Goal: Communication & Community: Answer question/provide support

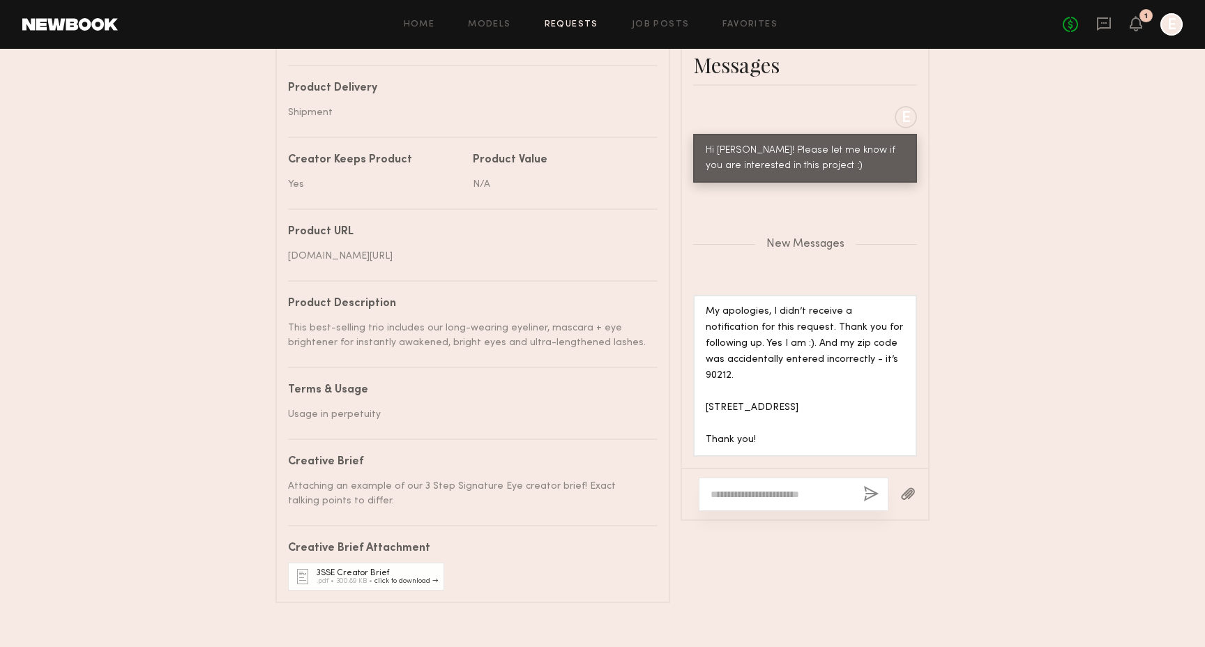
scroll to position [701, 0]
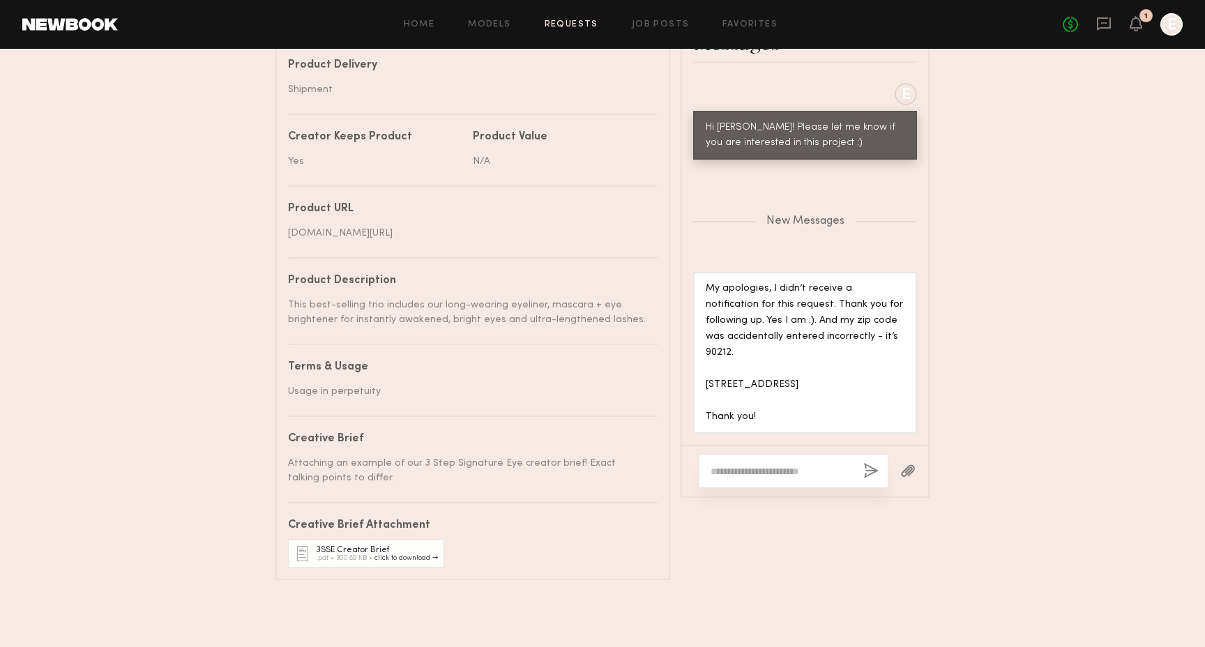
click at [768, 464] on textarea at bounding box center [782, 471] width 142 height 14
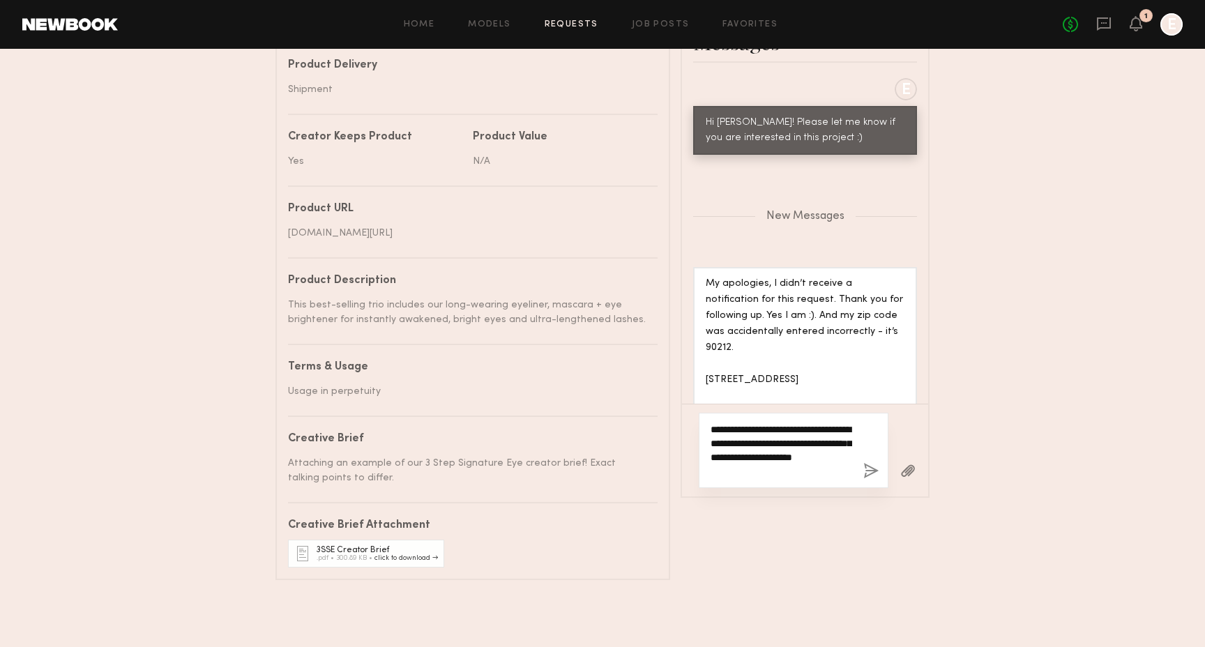
type textarea "**********"
click at [876, 476] on button "button" at bounding box center [870, 471] width 15 height 17
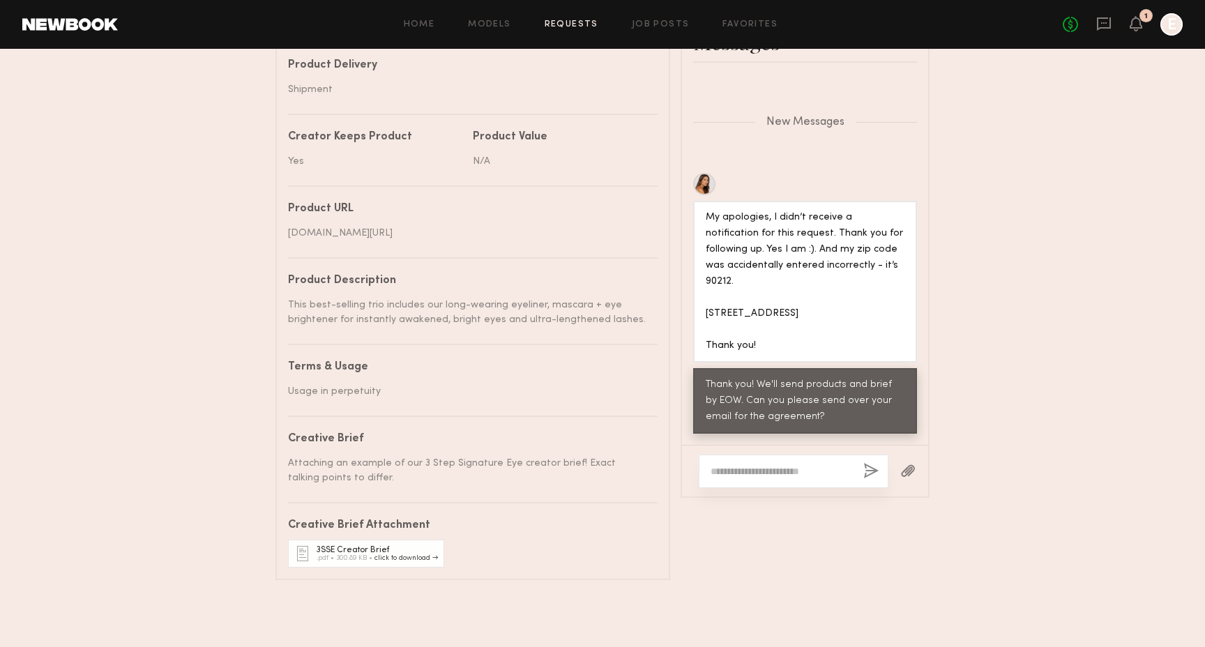
scroll to position [953, 0]
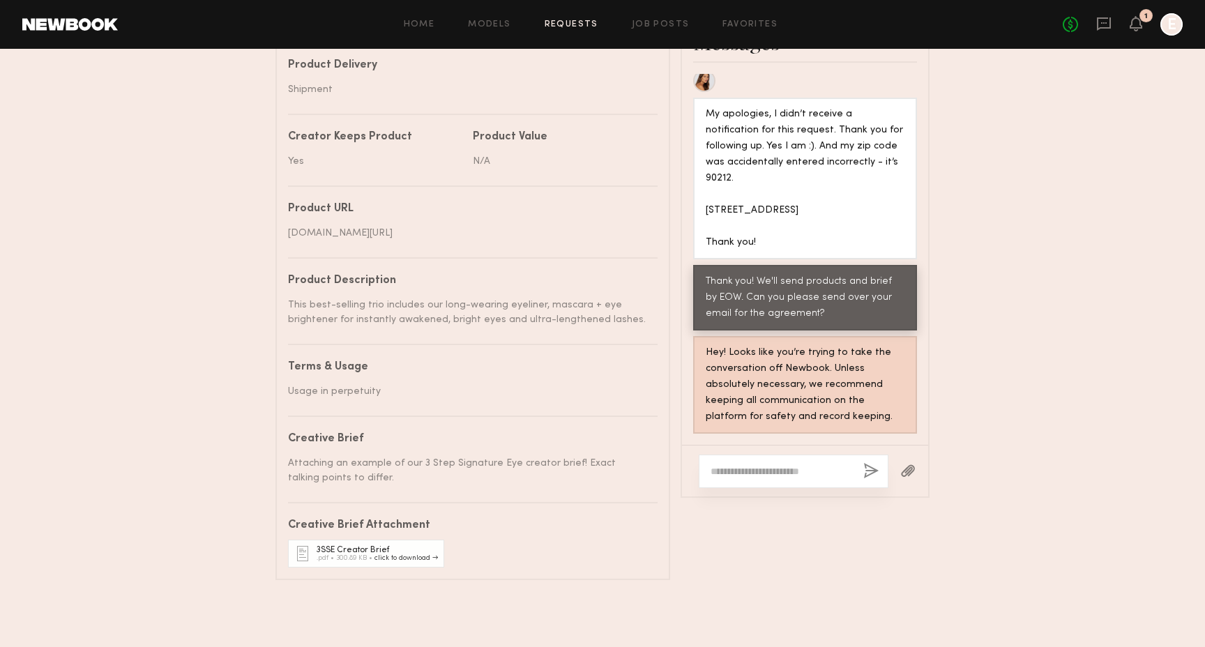
drag, startPoint x: 796, startPoint y: 207, endPoint x: 699, endPoint y: 193, distance: 97.2
click at [699, 193] on div "My apologies, I didn’t receive a notification for this request. Thank you for f…" at bounding box center [805, 179] width 224 height 162
copy div "[STREET_ADDRESS]"
click at [757, 252] on div "My apologies, I didn’t receive a notification for this request. Thank you for f…" at bounding box center [805, 179] width 224 height 162
drag, startPoint x: 813, startPoint y: 206, endPoint x: 706, endPoint y: 193, distance: 107.5
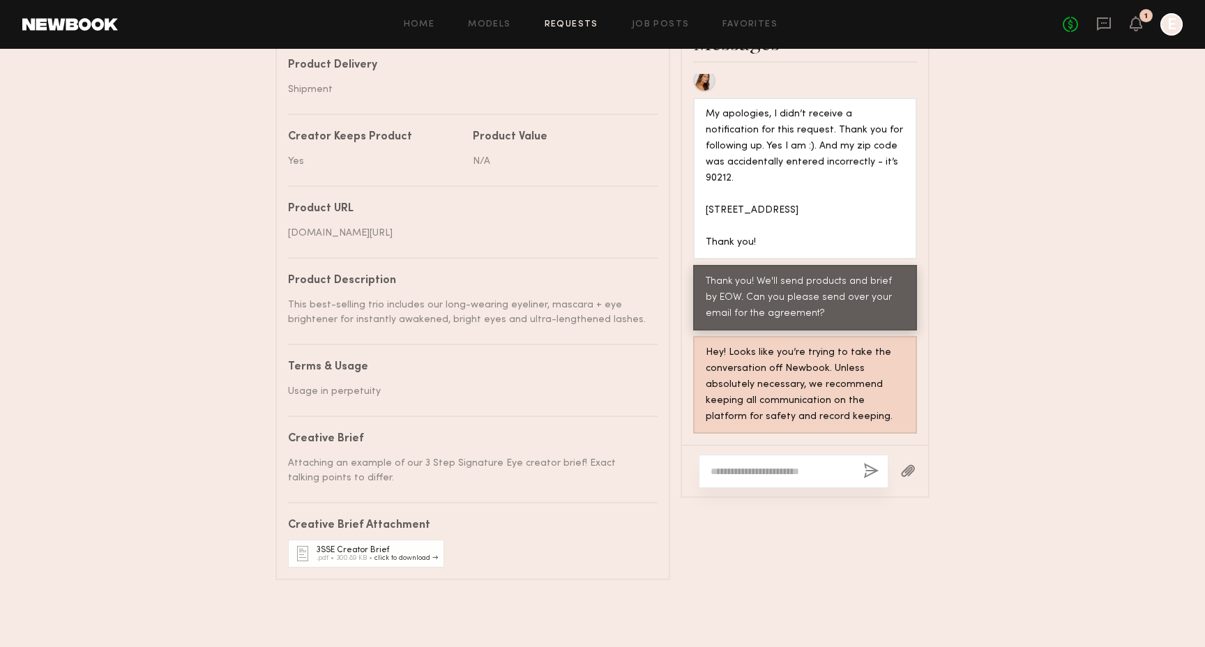
click at [706, 193] on div "My apologies, I didn’t receive a notification for this request. Thank you for f…" at bounding box center [805, 179] width 199 height 144
copy div "[STREET_ADDRESS]"
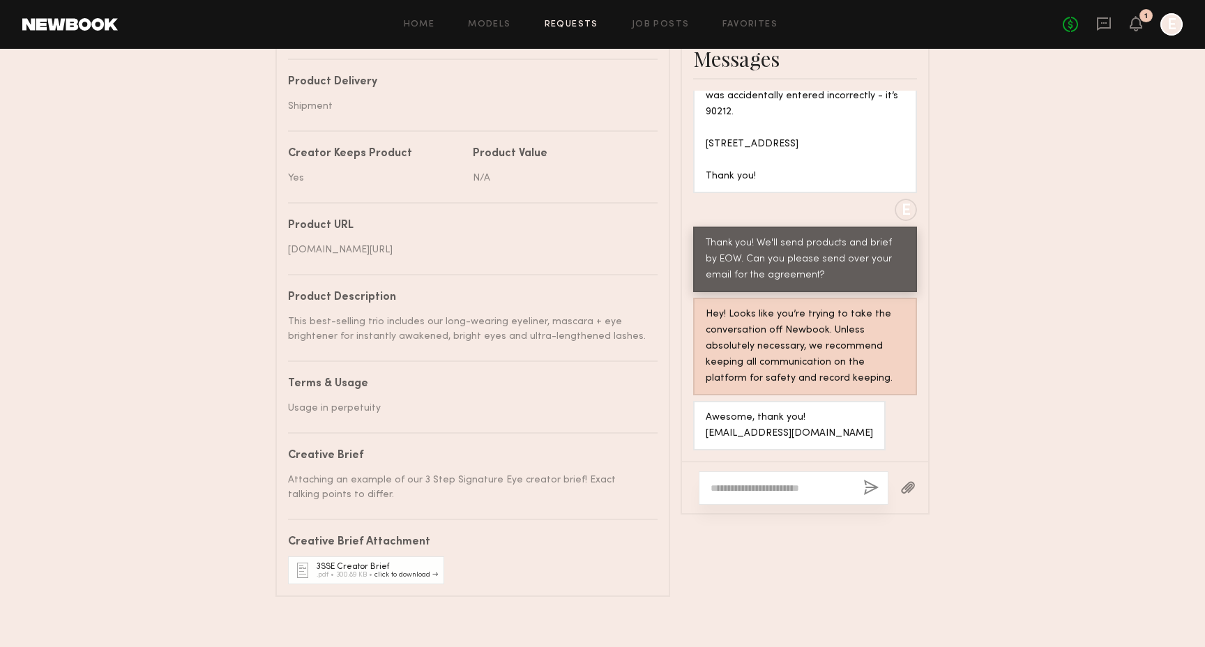
scroll to position [692, 0]
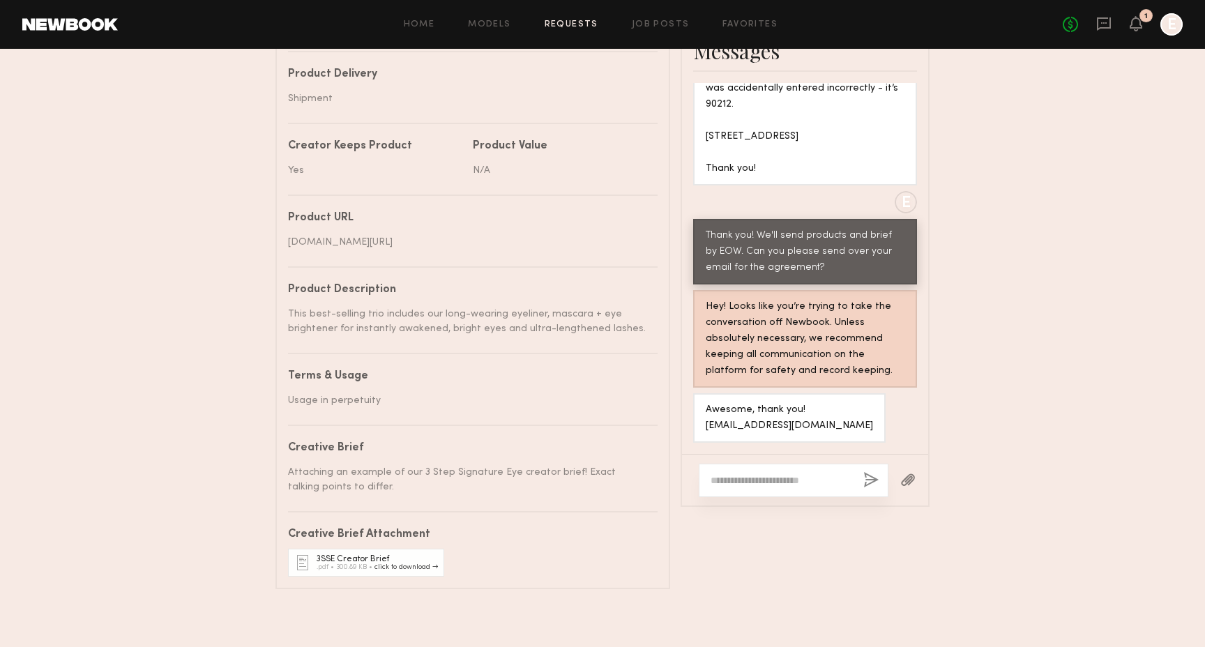
click at [742, 488] on div at bounding box center [794, 480] width 190 height 33
click at [731, 477] on textarea at bounding box center [782, 480] width 142 height 14
type textarea "**********"
click at [872, 479] on button "button" at bounding box center [870, 480] width 15 height 17
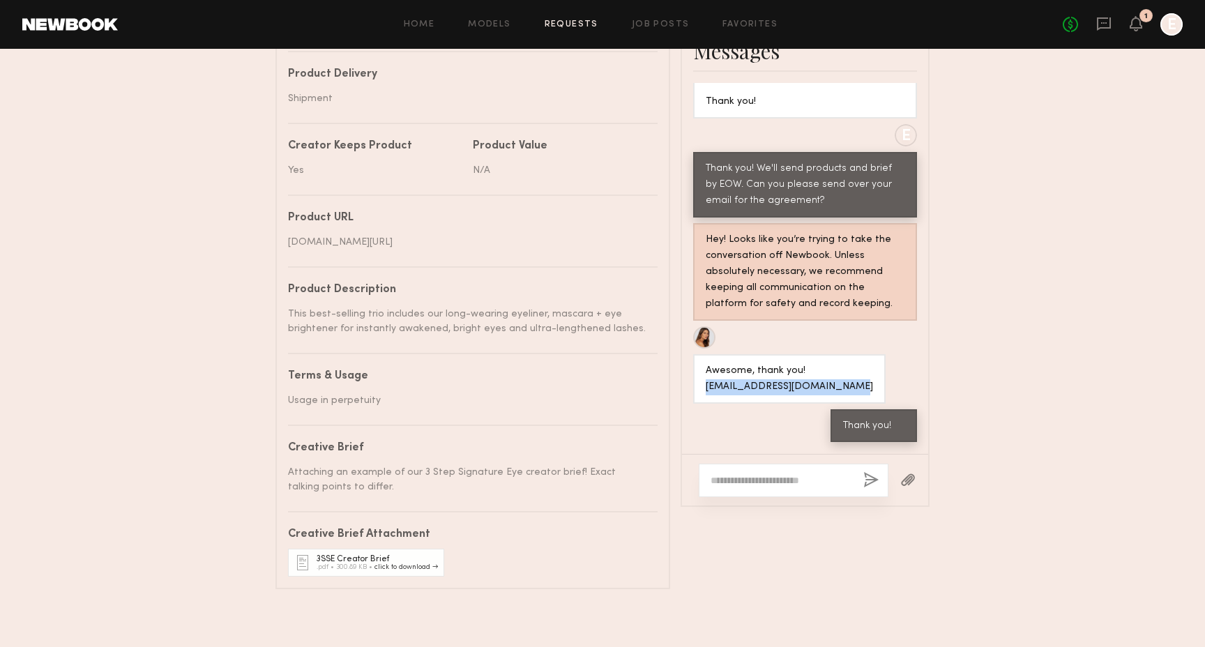
drag, startPoint x: 736, startPoint y: 386, endPoint x: 862, endPoint y: 386, distance: 125.5
click at [862, 386] on div "Awesome, thank you! [EMAIL_ADDRESS][DOMAIN_NAME]" at bounding box center [805, 364] width 246 height 77
copy div "[EMAIL_ADDRESS][DOMAIN_NAME]"
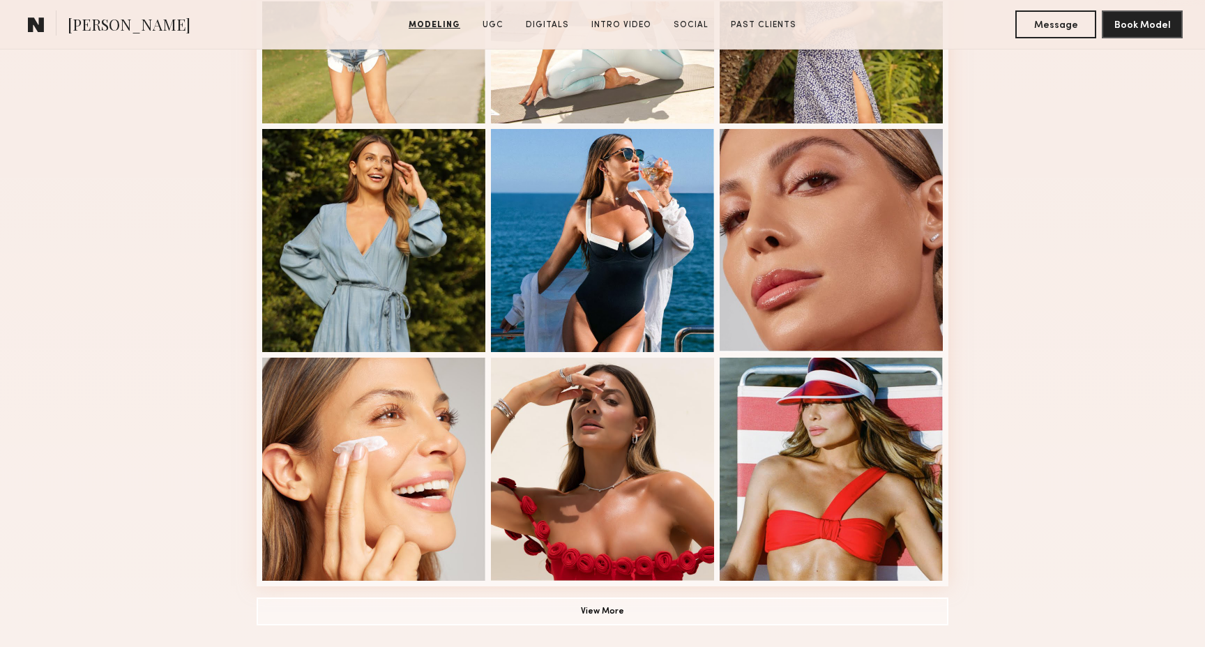
scroll to position [738, 0]
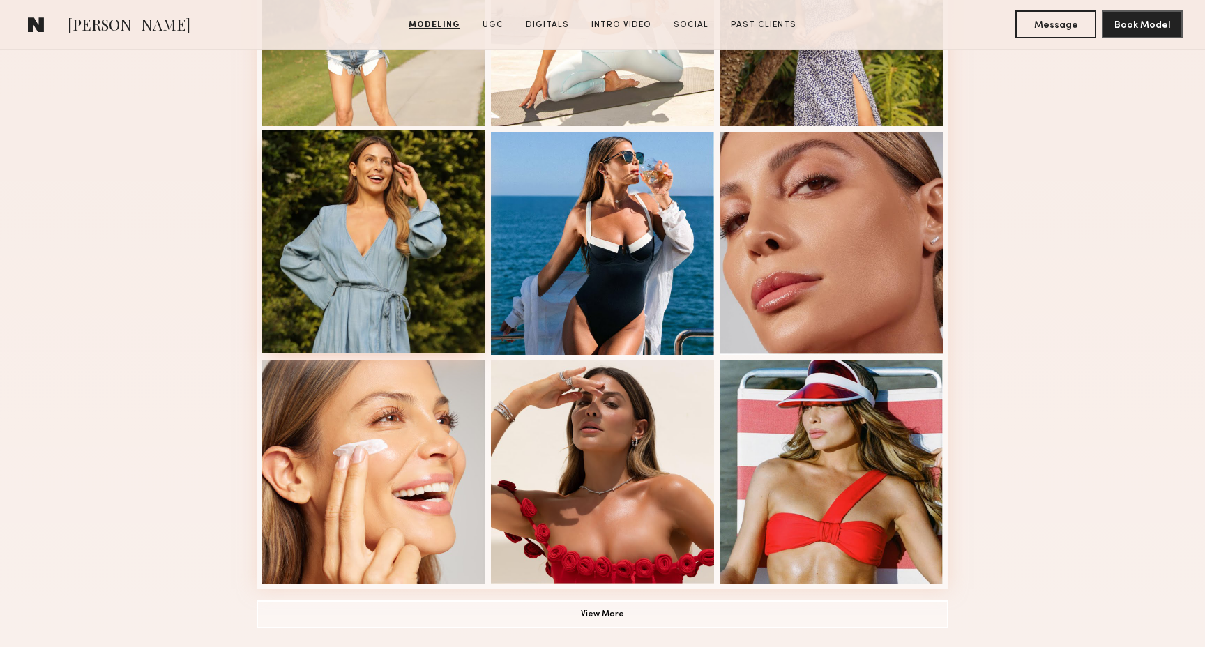
click at [425, 299] on div at bounding box center [373, 241] width 223 height 223
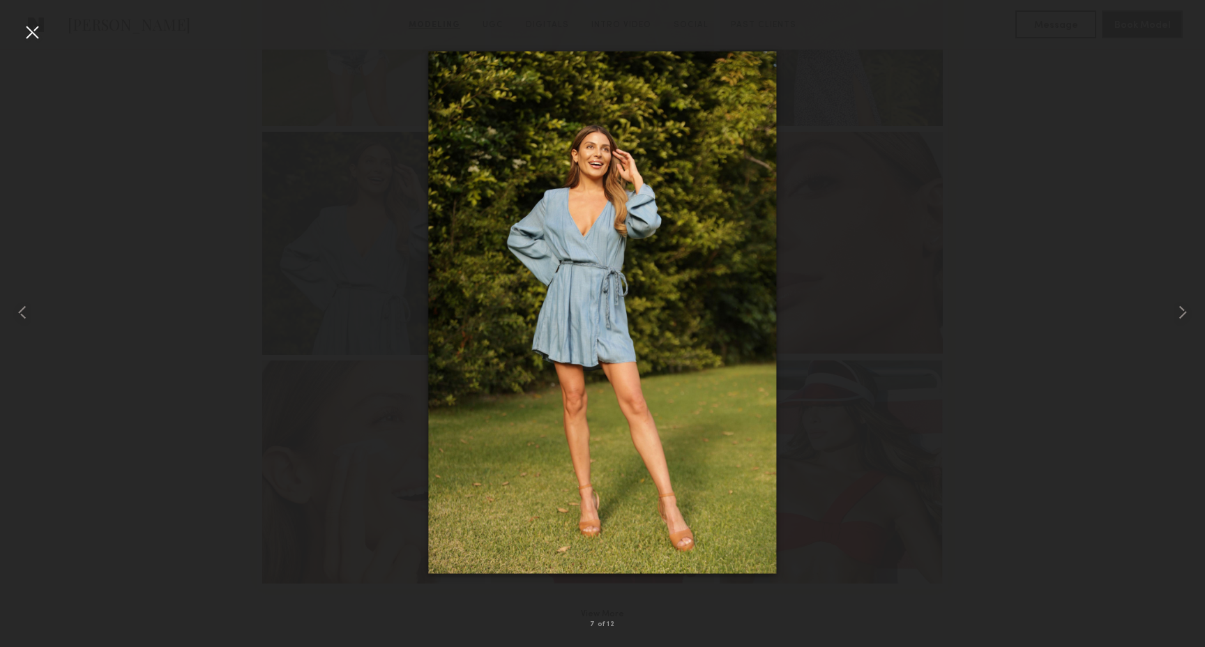
click at [39, 22] on div at bounding box center [32, 32] width 22 height 22
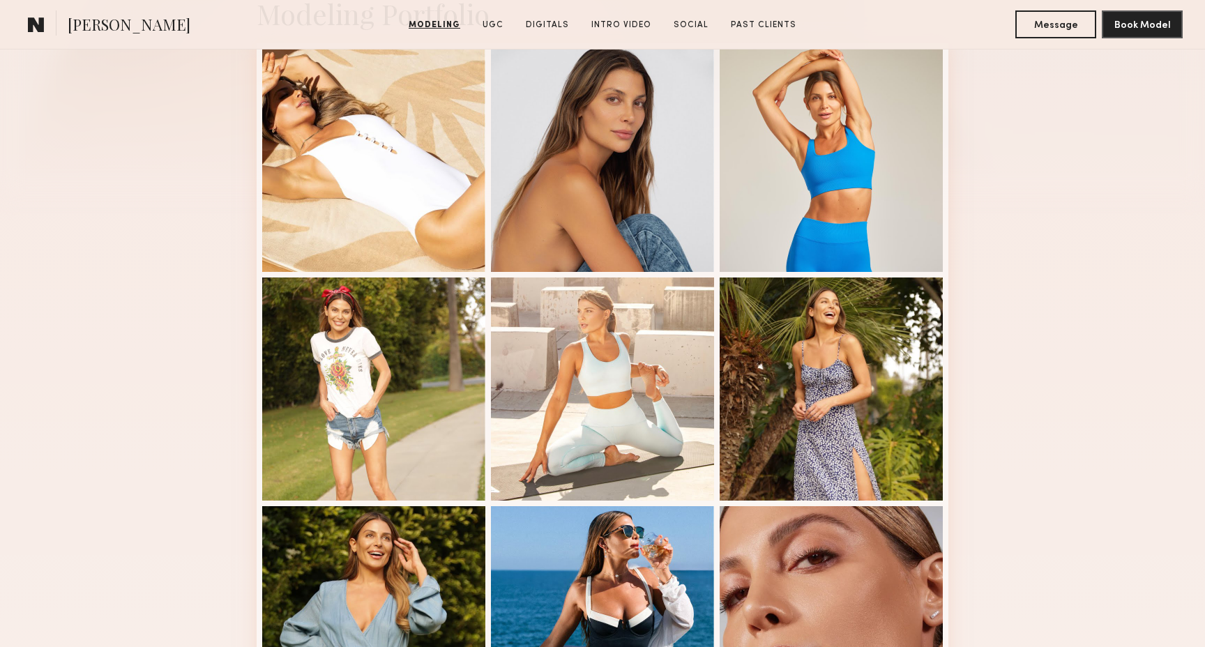
scroll to position [207, 0]
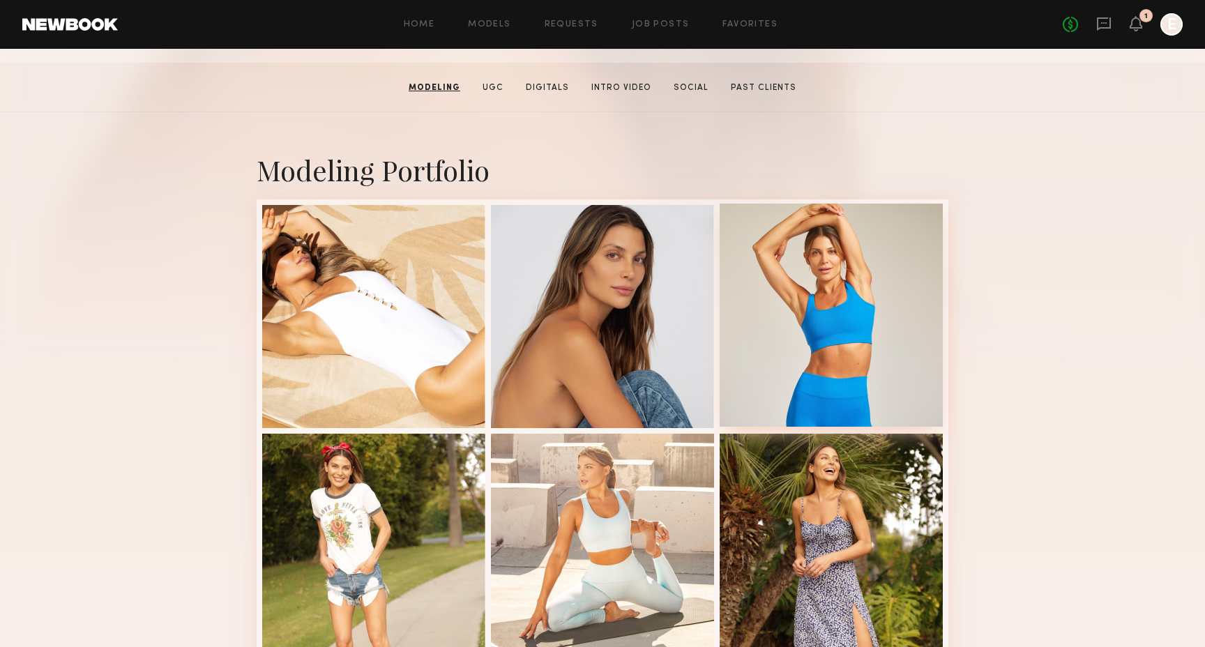
click at [866, 386] on div at bounding box center [831, 315] width 223 height 223
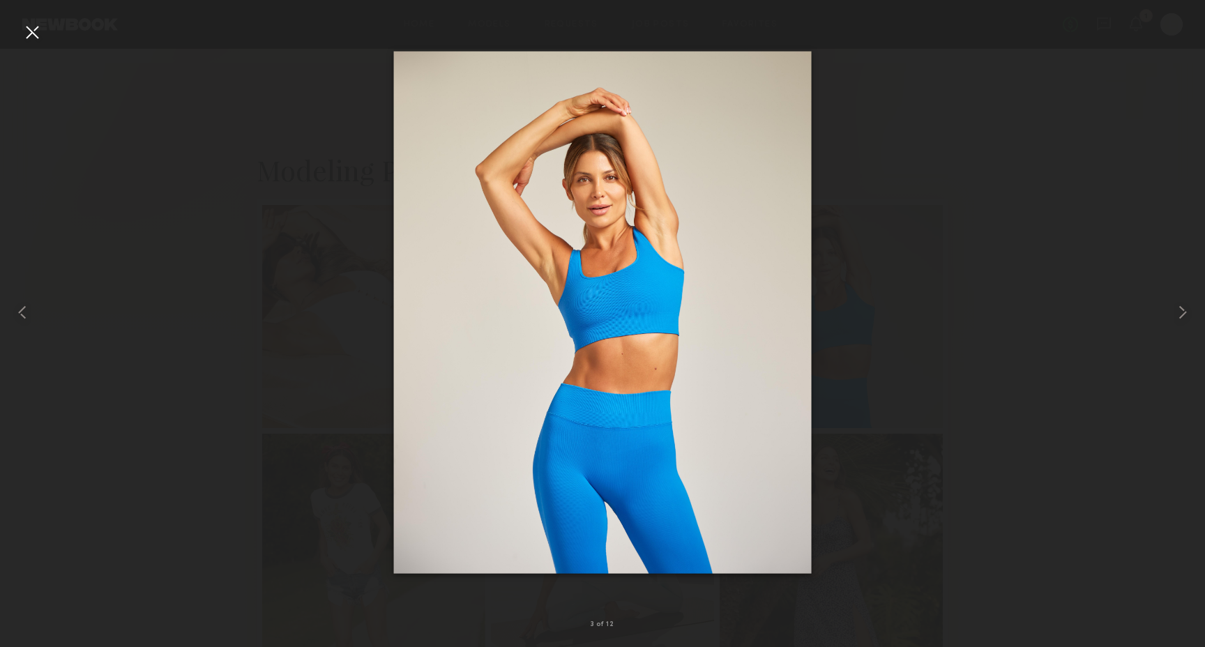
click at [25, 24] on div at bounding box center [32, 32] width 22 height 22
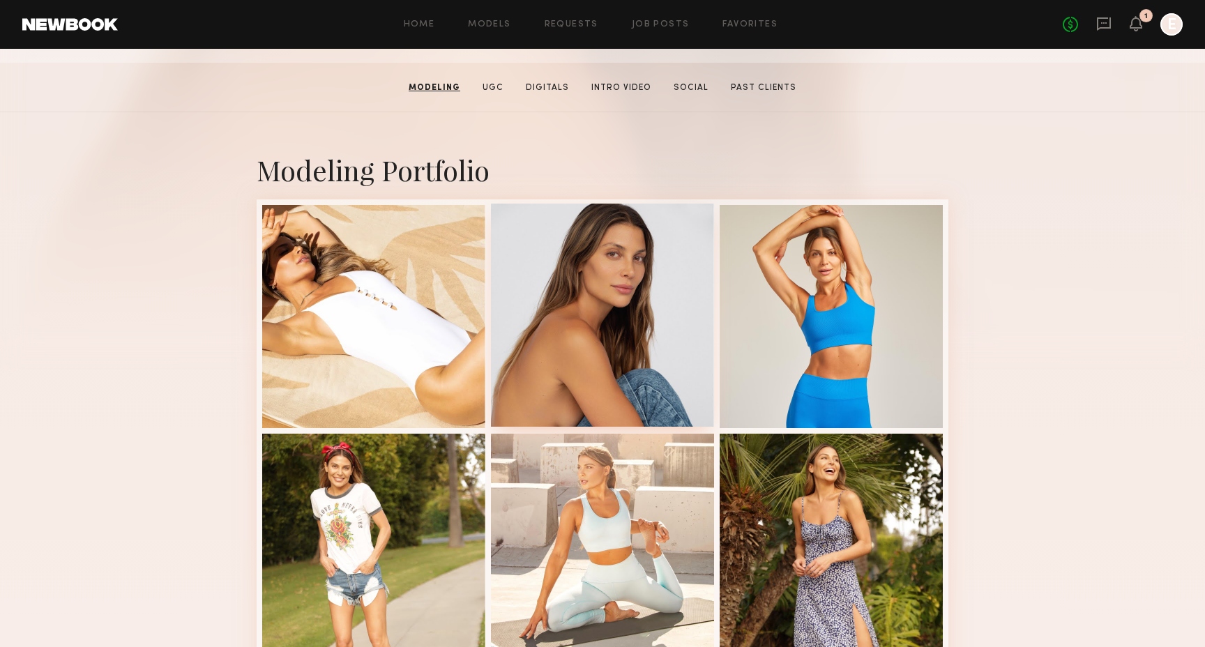
click at [556, 321] on div at bounding box center [602, 315] width 223 height 223
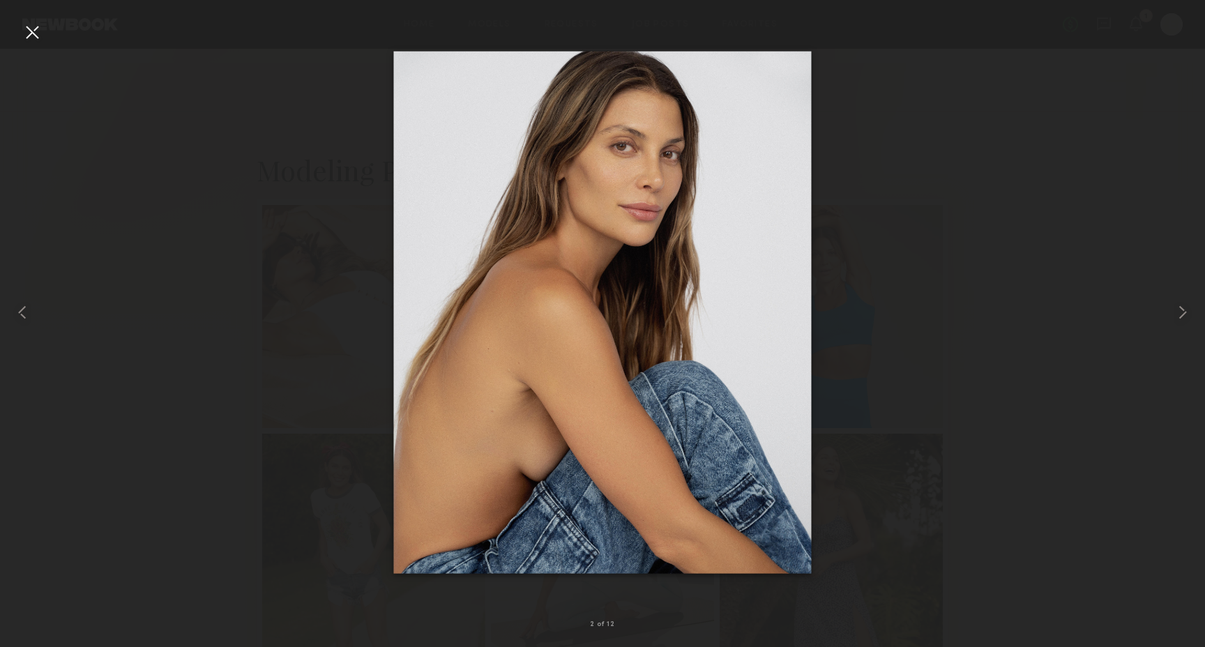
click at [868, 331] on div at bounding box center [602, 312] width 1205 height 580
click at [40, 33] on div at bounding box center [32, 32] width 22 height 22
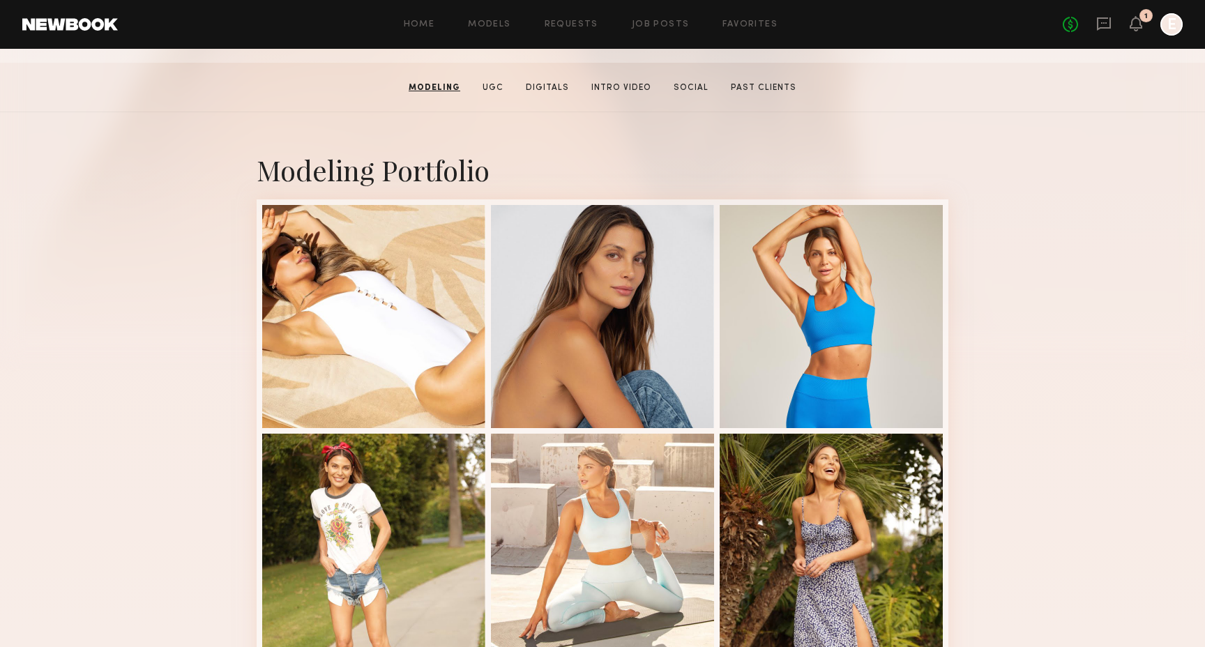
click at [1092, 23] on div "No fees up to $5,000 1 E" at bounding box center [1123, 24] width 120 height 22
click at [1100, 24] on icon at bounding box center [1103, 23] width 15 height 15
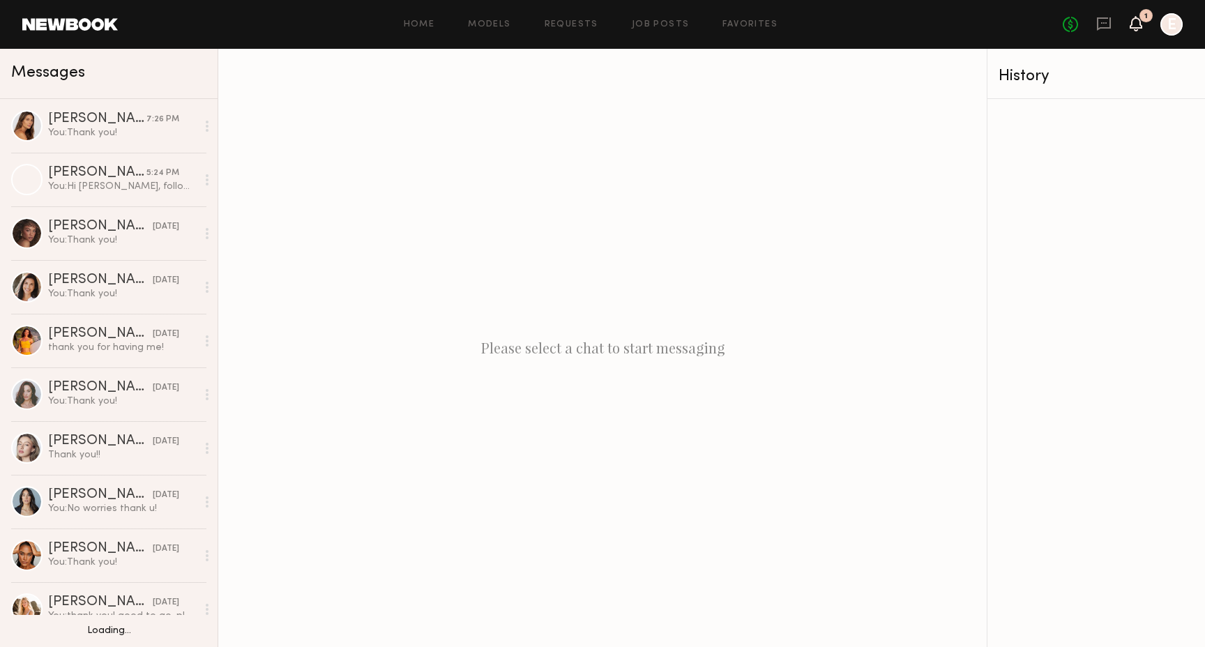
click at [1141, 23] on icon at bounding box center [1136, 23] width 13 height 15
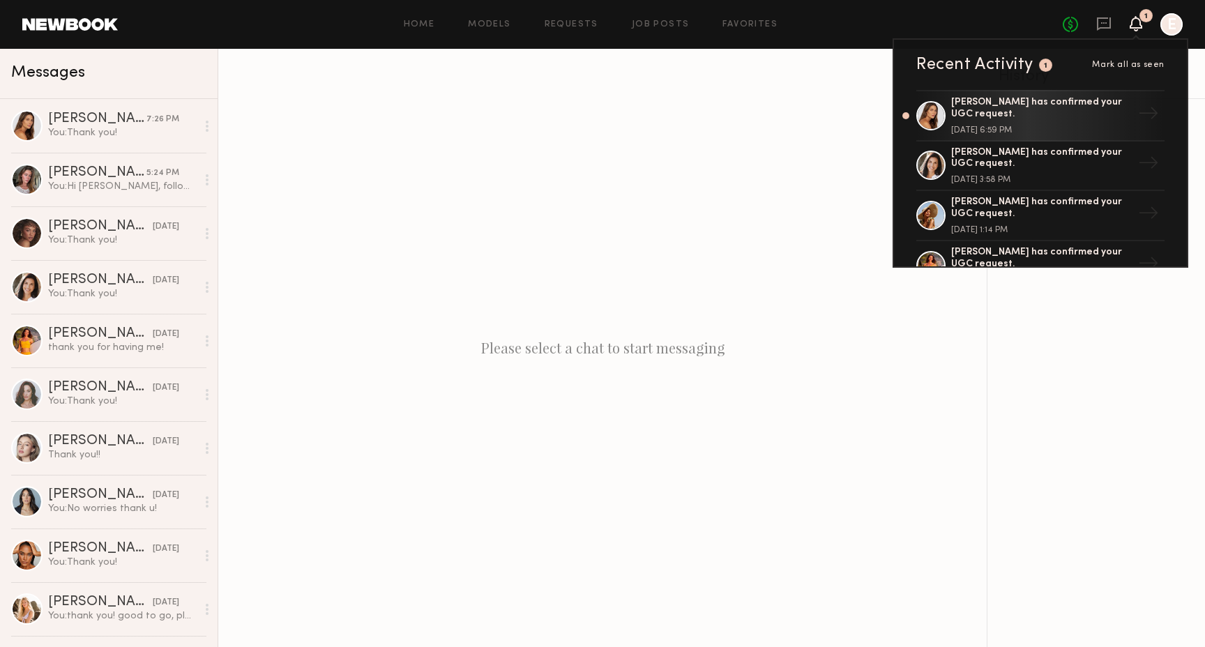
click at [1138, 64] on span "Mark all as seen" at bounding box center [1128, 65] width 73 height 8
